Goal: Task Accomplishment & Management: Complete application form

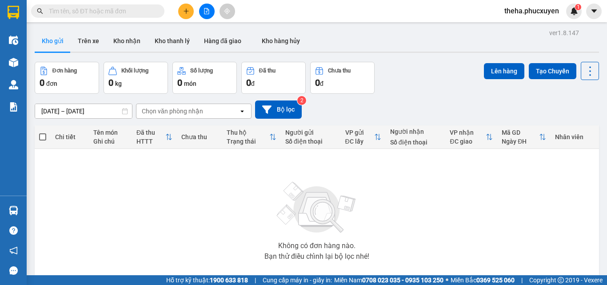
click at [191, 8] on button at bounding box center [186, 12] width 16 height 16
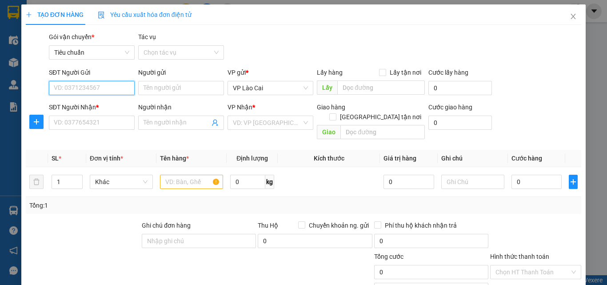
click at [94, 85] on input "SĐT Người Gửi" at bounding box center [92, 88] width 86 height 14
click at [90, 103] on div "0983988998" at bounding box center [91, 106] width 74 height 10
type input "0983988998"
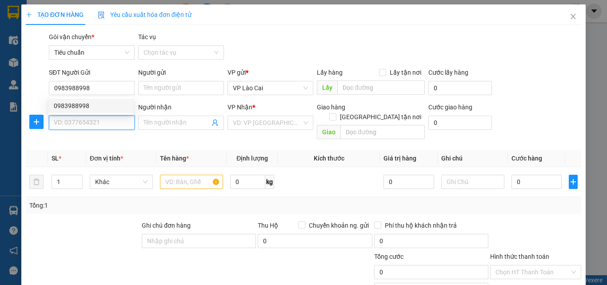
click at [92, 117] on input "SĐT Người Nhận *" at bounding box center [92, 122] width 86 height 14
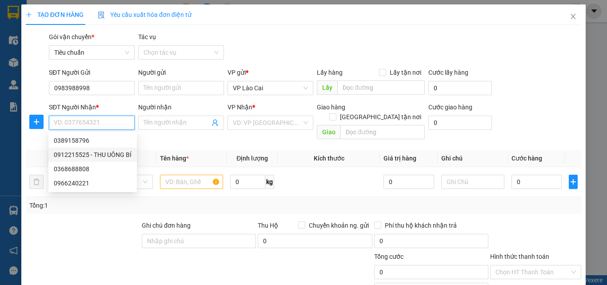
click at [72, 156] on div "0912215525 - THU UÔNG BÍ" at bounding box center [93, 155] width 78 height 10
type input "0912215525"
type input "THU UÔNG BÍ"
type input "UÔNG BÍ"
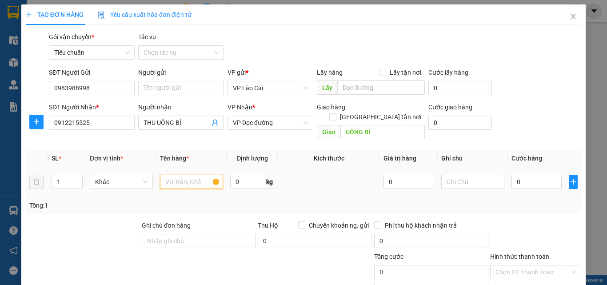
click at [188, 175] on input "text" at bounding box center [191, 182] width 63 height 14
type input "1 sọt quả"
click at [527, 175] on input "0" at bounding box center [536, 182] width 50 height 14
type input "5"
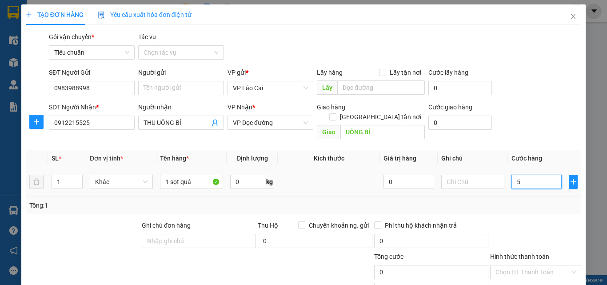
type input "5"
type input "50"
type input "50.000"
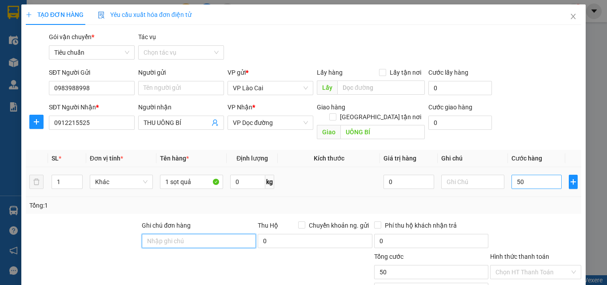
type input "50.000"
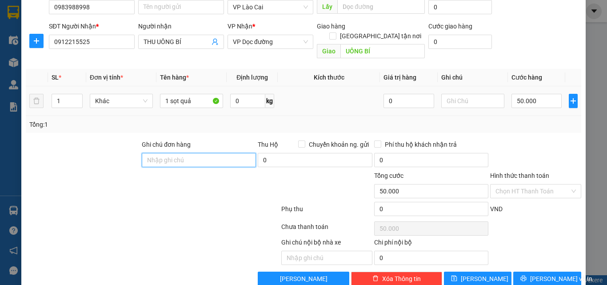
scroll to position [89, 0]
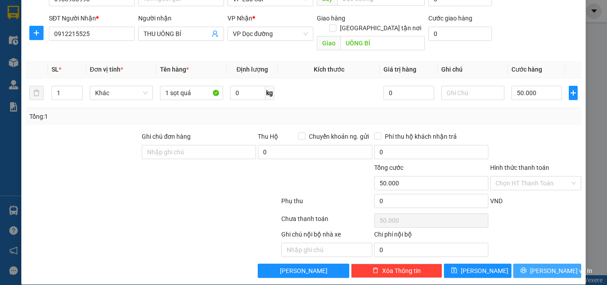
click at [549, 266] on span "[PERSON_NAME] và In" at bounding box center [561, 271] width 62 height 10
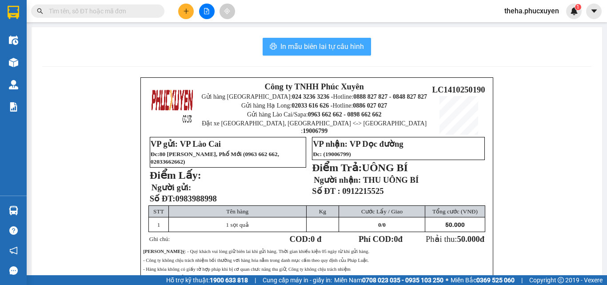
click at [341, 53] on button "In mẫu biên lai tự cấu hình" at bounding box center [317, 47] width 108 height 18
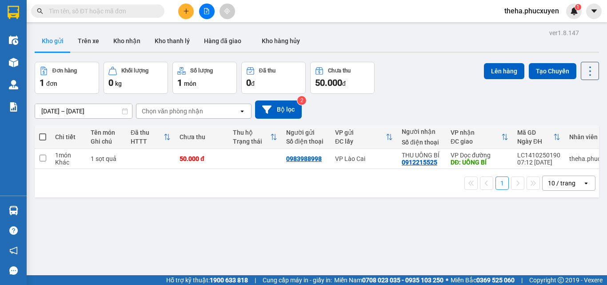
click at [183, 8] on icon "plus" at bounding box center [186, 11] width 6 height 6
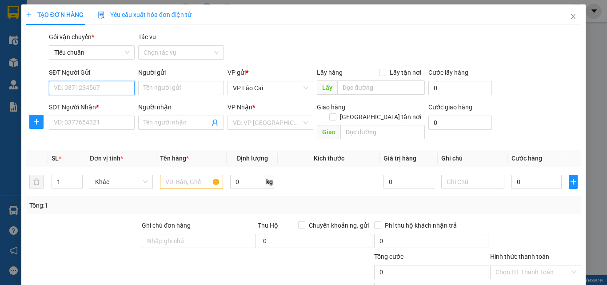
click at [118, 88] on input "SĐT Người Gửi" at bounding box center [92, 88] width 86 height 14
click at [114, 105] on div "0325288230" at bounding box center [91, 106] width 74 height 10
type input "0325288230"
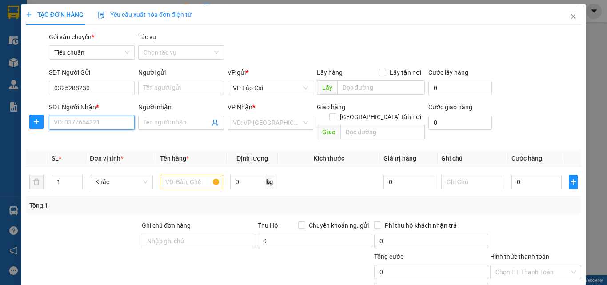
click at [118, 124] on input "SĐT Người Nhận *" at bounding box center [92, 122] width 86 height 14
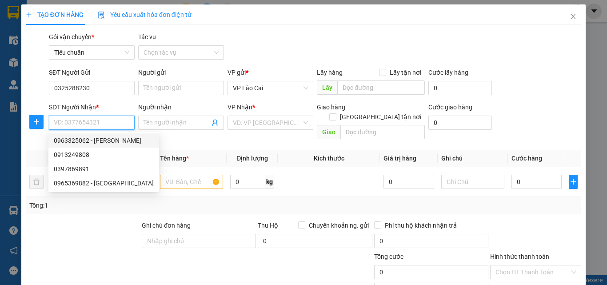
click at [120, 139] on div "0963325062 - [PERSON_NAME]" at bounding box center [104, 140] width 100 height 10
type input "0963325062"
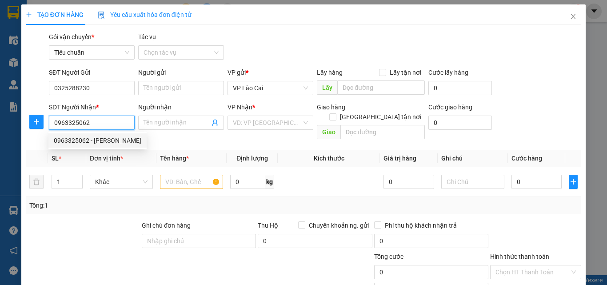
type input "UYÊN LOONG TOONG"
type input "[PERSON_NAME]"
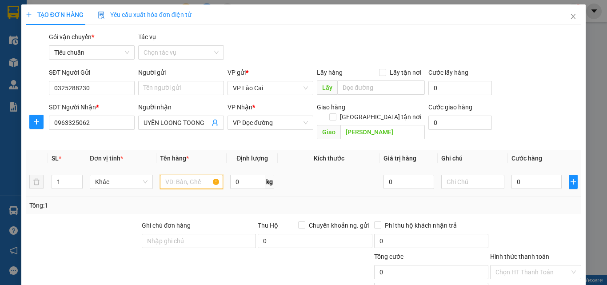
click at [200, 177] on input "text" at bounding box center [191, 182] width 63 height 14
type input "1 tải hạt dẻ 60 kg"
click at [541, 175] on input "0" at bounding box center [536, 182] width 50 height 14
type input "1"
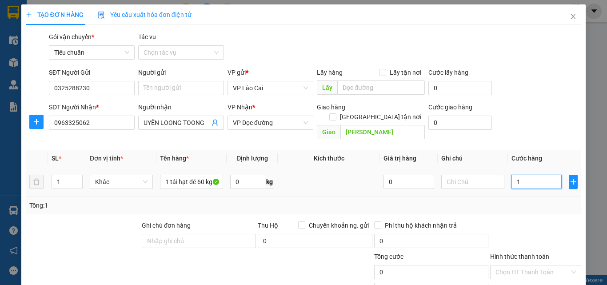
type input "1"
type input "15"
type input "150"
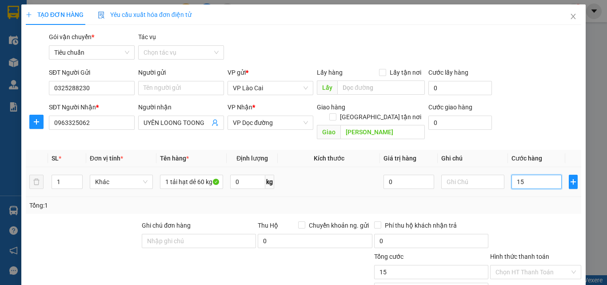
type input "150"
type input "150.000"
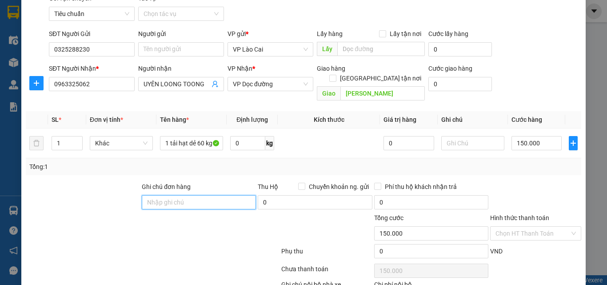
scroll to position [89, 0]
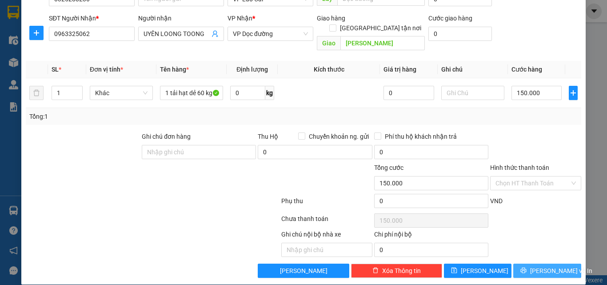
click at [522, 263] on button "[PERSON_NAME] và In" at bounding box center [547, 270] width 68 height 14
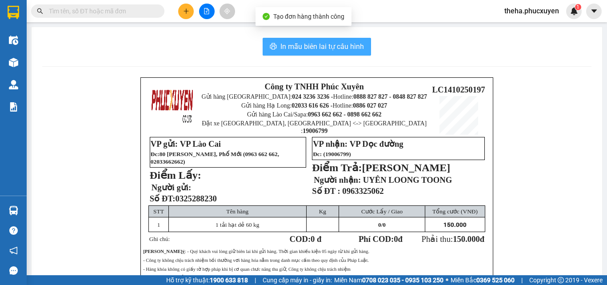
click at [318, 45] on span "In mẫu biên lai tự cấu hình" at bounding box center [322, 46] width 84 height 11
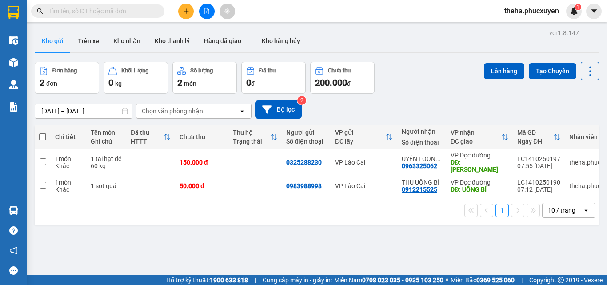
click at [385, 226] on div "ver 1.8.147 Kho gửi Trên xe Kho nhận Kho thanh [PERSON_NAME] đã giao Kho hàng h…" at bounding box center [316, 169] width 571 height 285
